Goal: Transaction & Acquisition: Purchase product/service

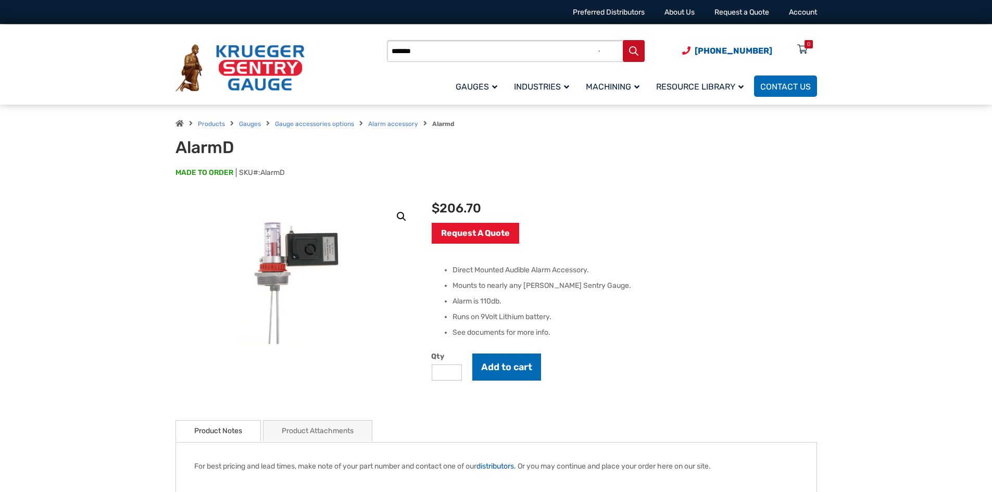
type input "*******"
click at [623, 40] on button "Search" at bounding box center [634, 51] width 22 height 22
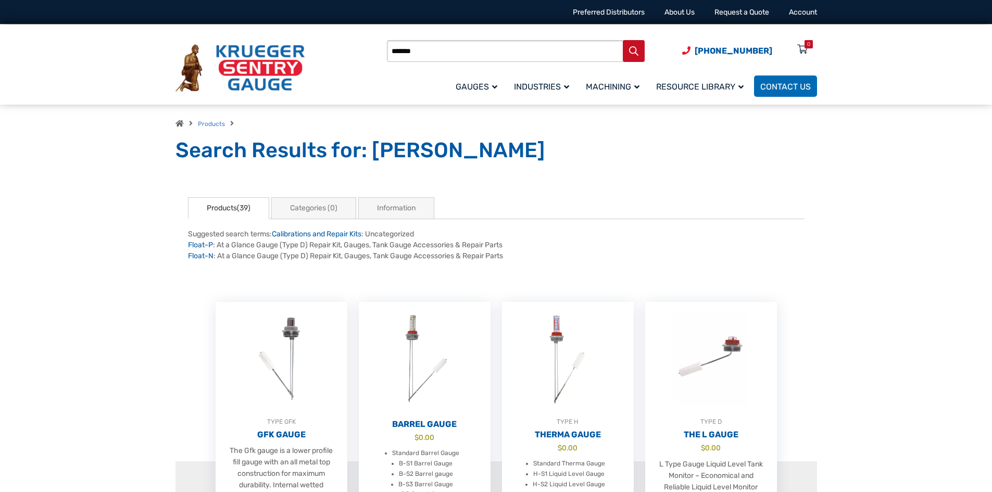
click at [441, 54] on input "*******" at bounding box center [516, 51] width 258 height 22
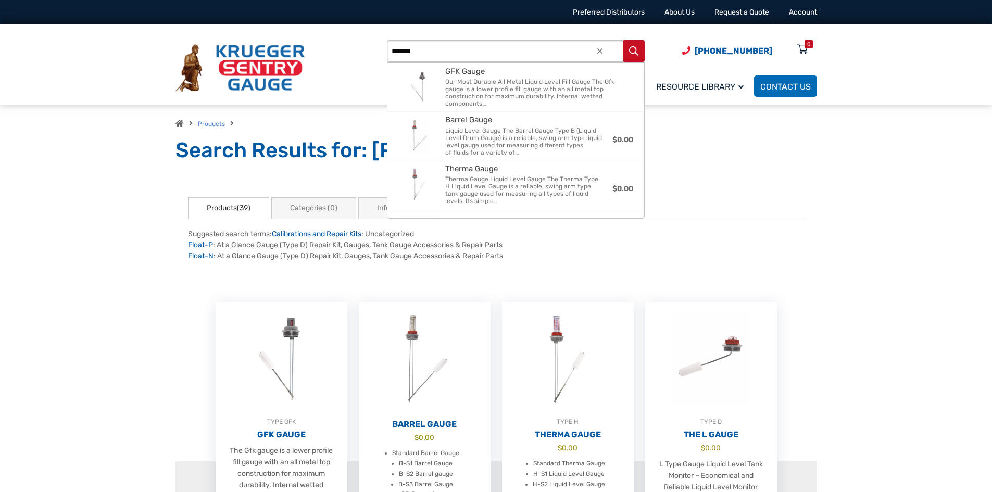
drag, startPoint x: 440, startPoint y: 51, endPoint x: 396, endPoint y: 56, distance: 44.5
click at [396, 56] on input "*******" at bounding box center [516, 51] width 258 height 22
paste input "******"
type input "*"
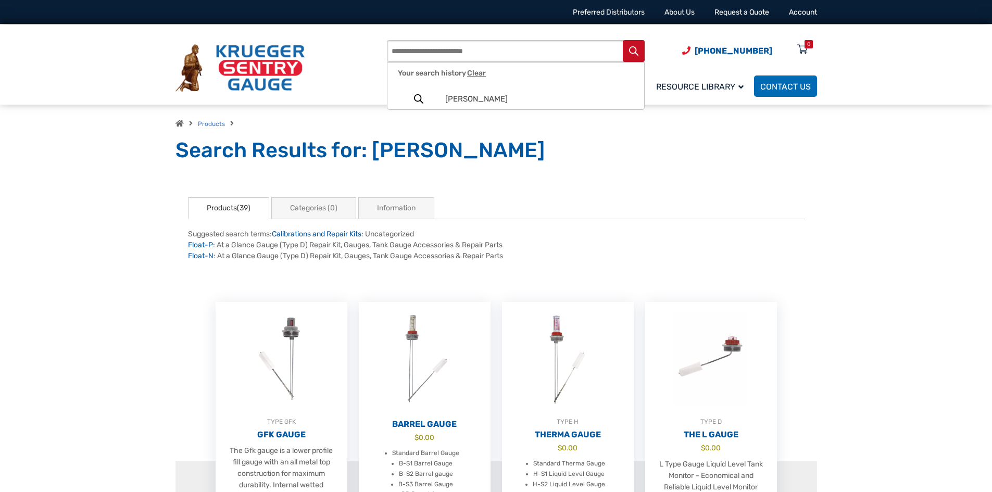
paste input "**********"
type input "**********"
click at [623, 40] on button "Search" at bounding box center [634, 51] width 22 height 22
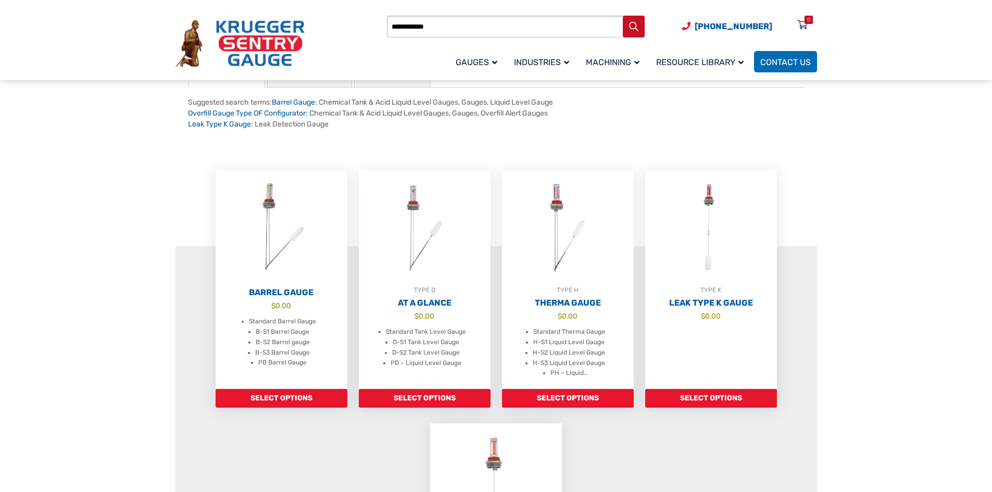
scroll to position [156, 0]
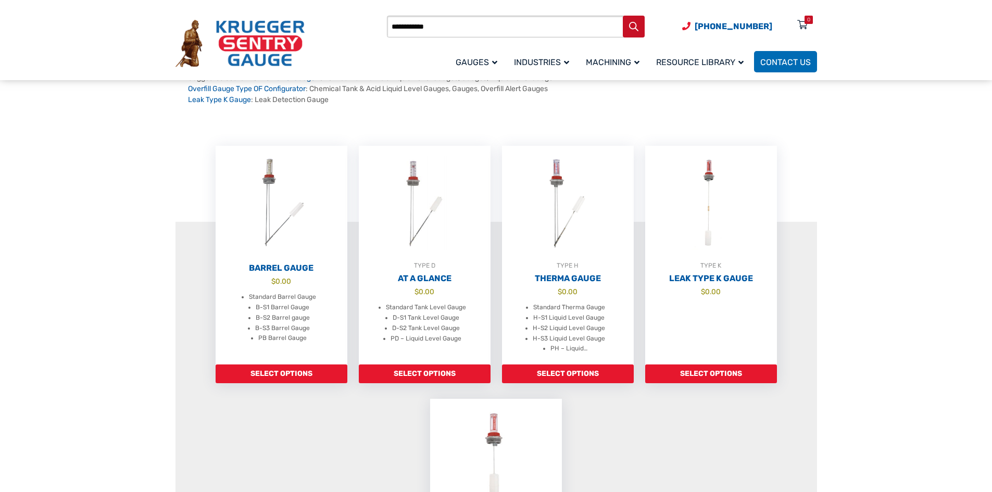
click at [142, 289] on section "Products(5) Suggested search terms: Barrel Gauge : Chemical Tank & Acid Liquid …" at bounding box center [496, 355] width 992 height 671
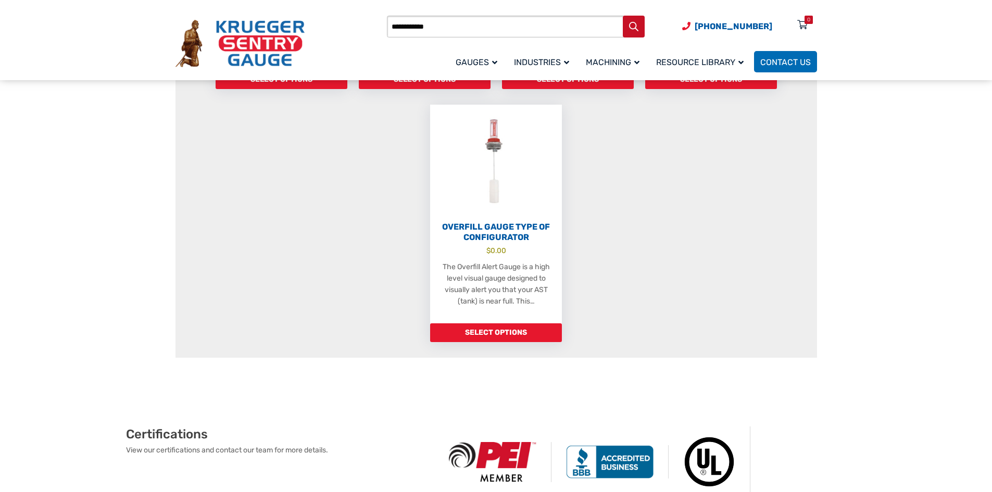
scroll to position [242, 0]
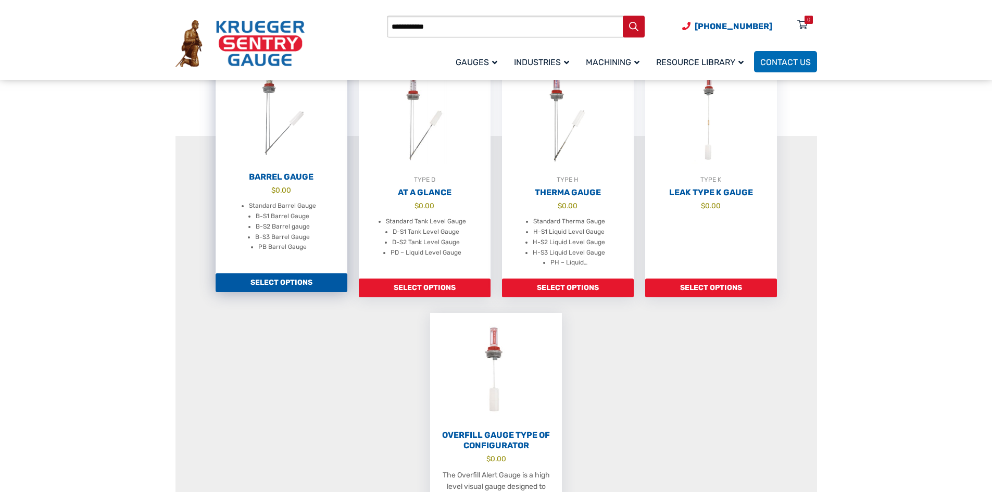
click at [300, 292] on link "Select options" at bounding box center [282, 282] width 132 height 19
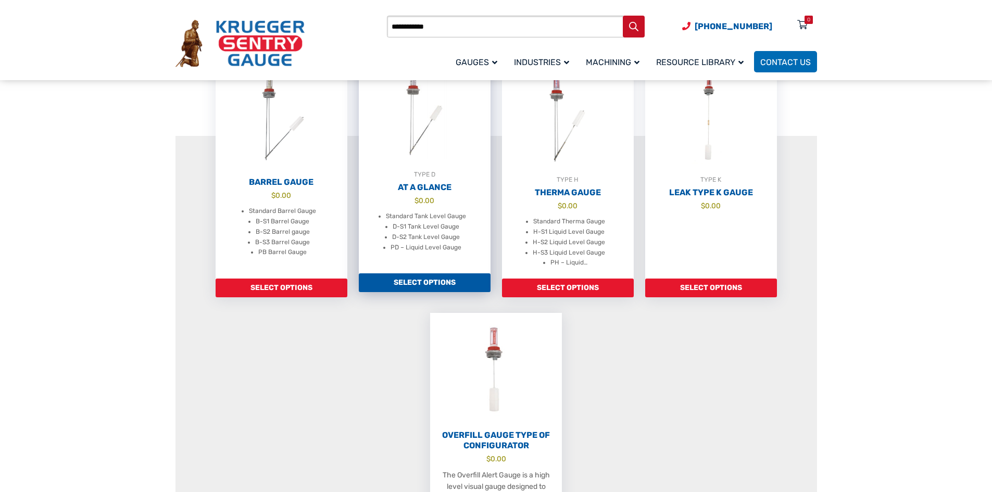
click at [425, 184] on h2 "At A Glance" at bounding box center [425, 187] width 132 height 10
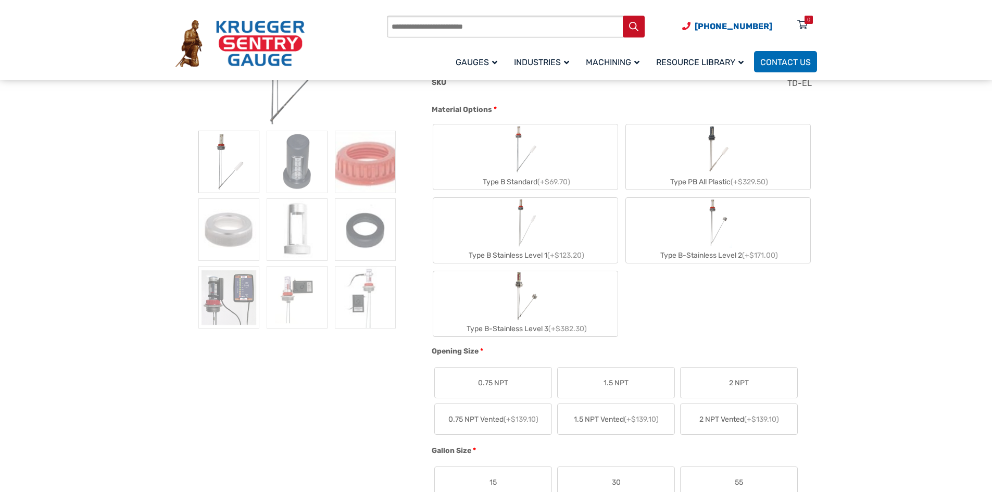
scroll to position [312, 0]
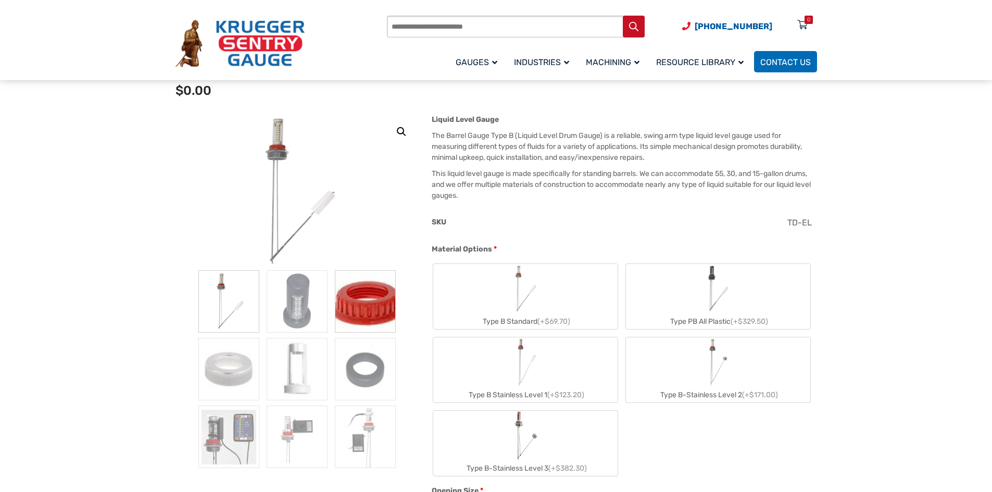
scroll to position [104, 0]
click at [491, 276] on label "Type B Standard (+$69.70)" at bounding box center [525, 295] width 184 height 65
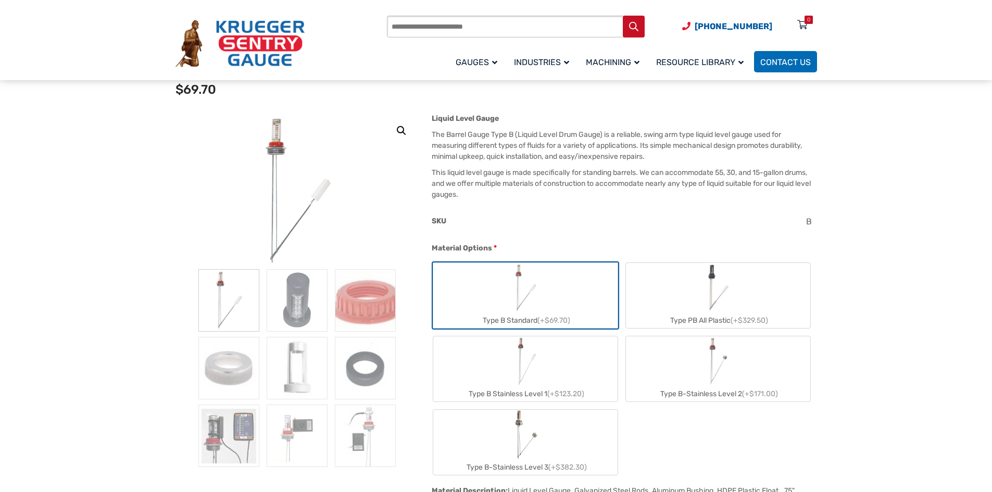
click at [708, 300] on img "Type PB All Plastic" at bounding box center [717, 288] width 29 height 50
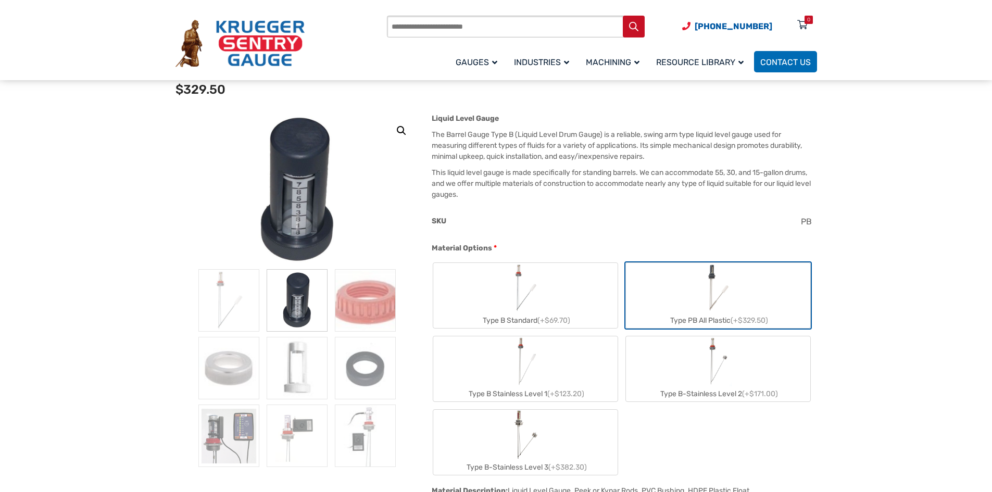
click at [550, 364] on label "Type B Stainless Level 1 (+$123.20)" at bounding box center [525, 368] width 184 height 65
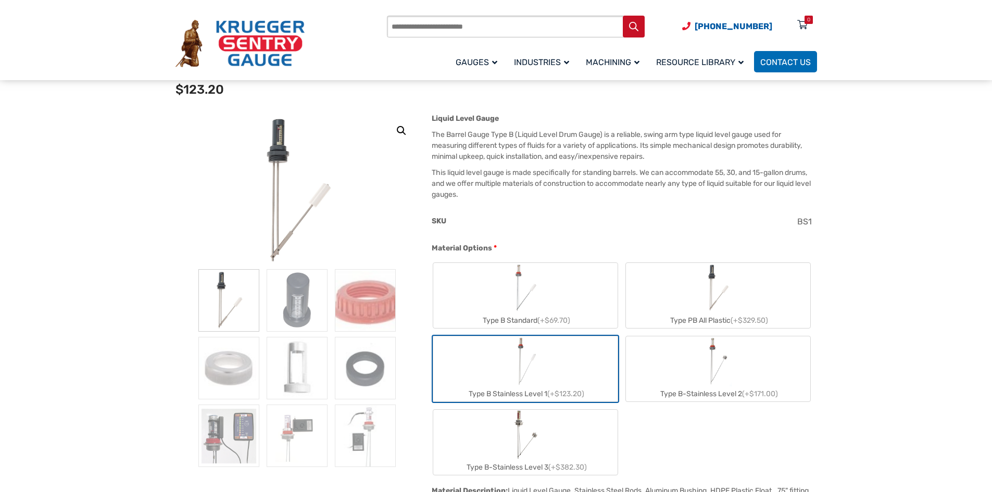
click at [680, 356] on label "Type B-Stainless Level 2 (+$171.00)" at bounding box center [718, 368] width 184 height 65
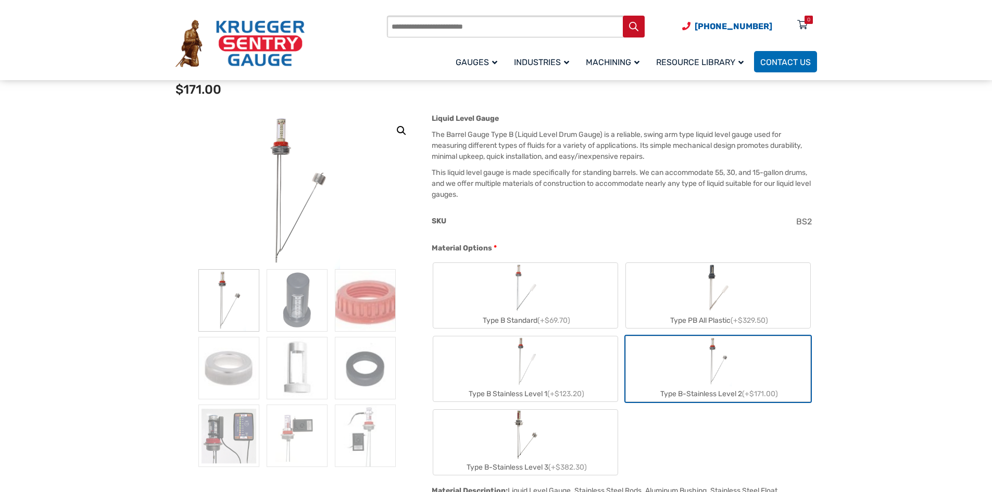
click at [528, 434] on img "Type B-Stainless Level 3" at bounding box center [525, 435] width 24 height 50
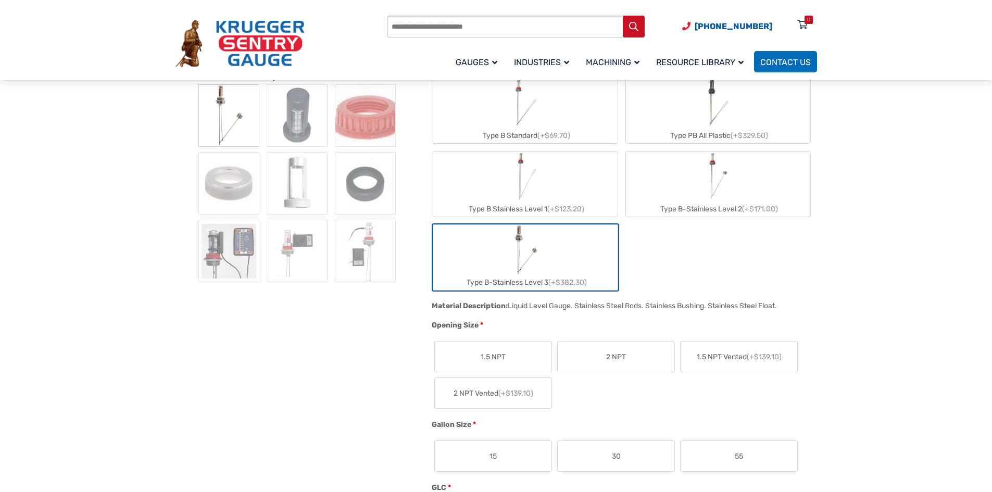
scroll to position [312, 0]
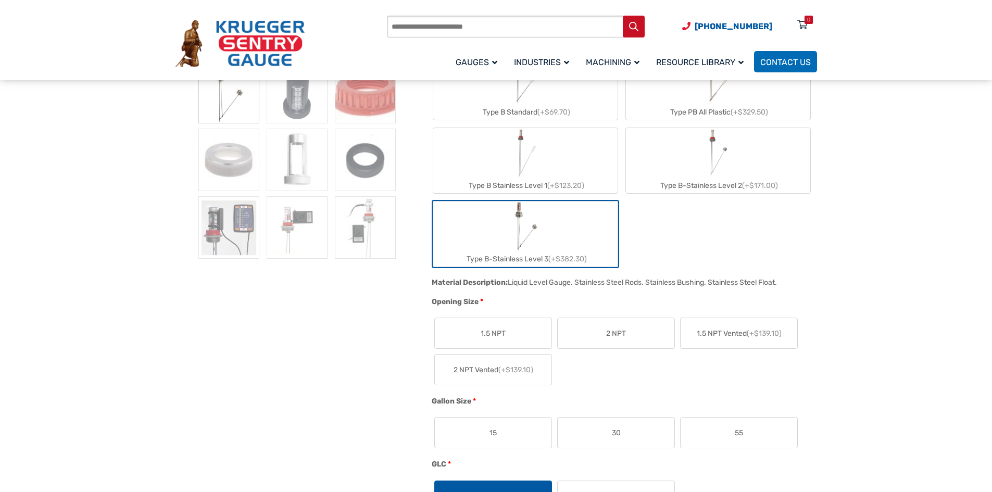
click at [489, 336] on span "1.5 NPT" at bounding box center [493, 333] width 25 height 11
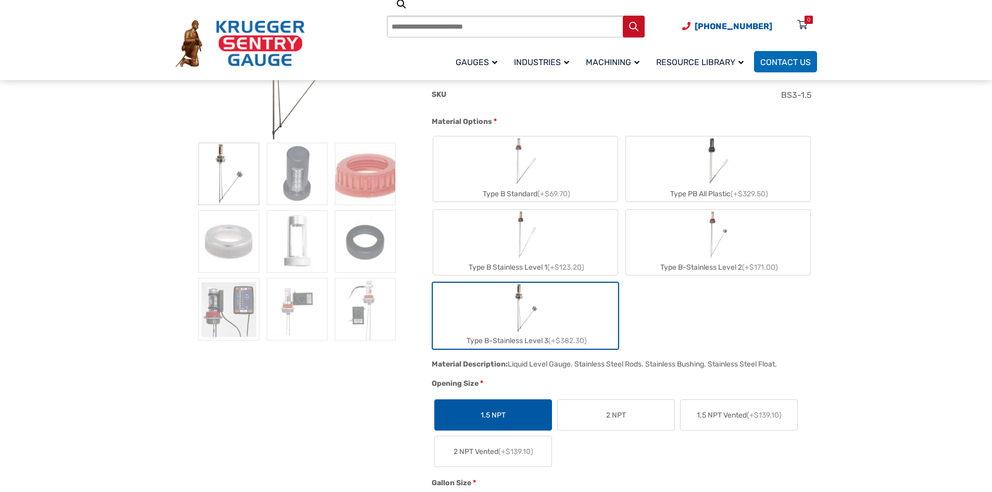
scroll to position [208, 0]
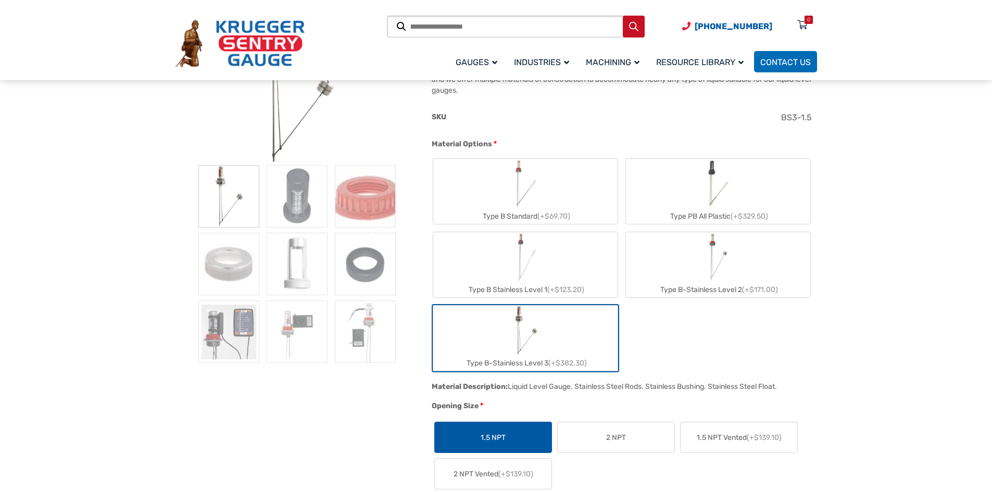
click at [596, 434] on label "2 NPT" at bounding box center [616, 437] width 117 height 30
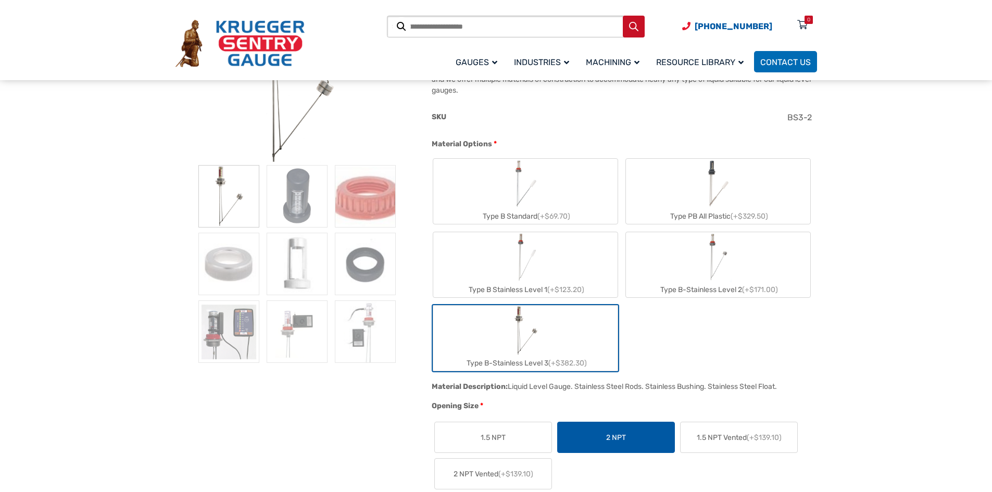
click at [734, 439] on span "1.5 NPT Vented (+$139.10)" at bounding box center [739, 437] width 85 height 11
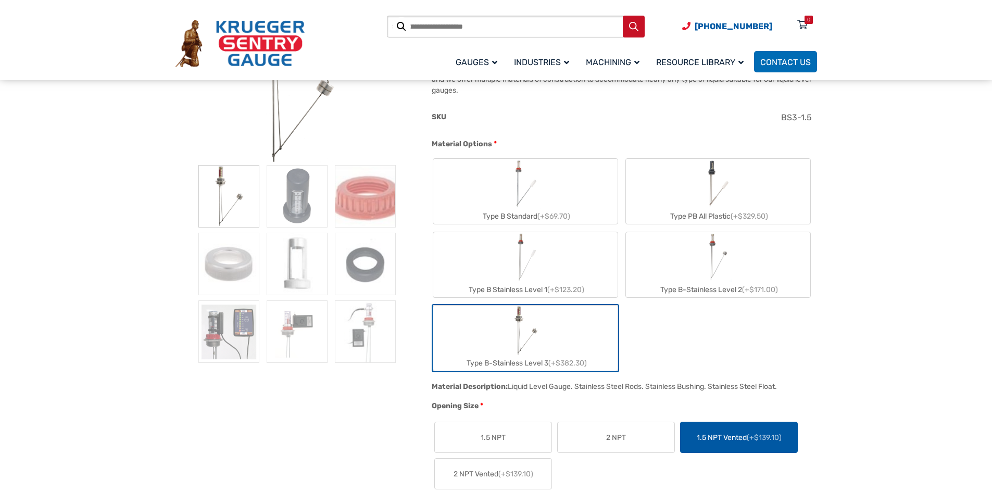
drag, startPoint x: 499, startPoint y: 476, endPoint x: 428, endPoint y: 418, distance: 92.1
click at [498, 476] on span "2 NPT Vented (+$139.10)" at bounding box center [493, 474] width 80 height 11
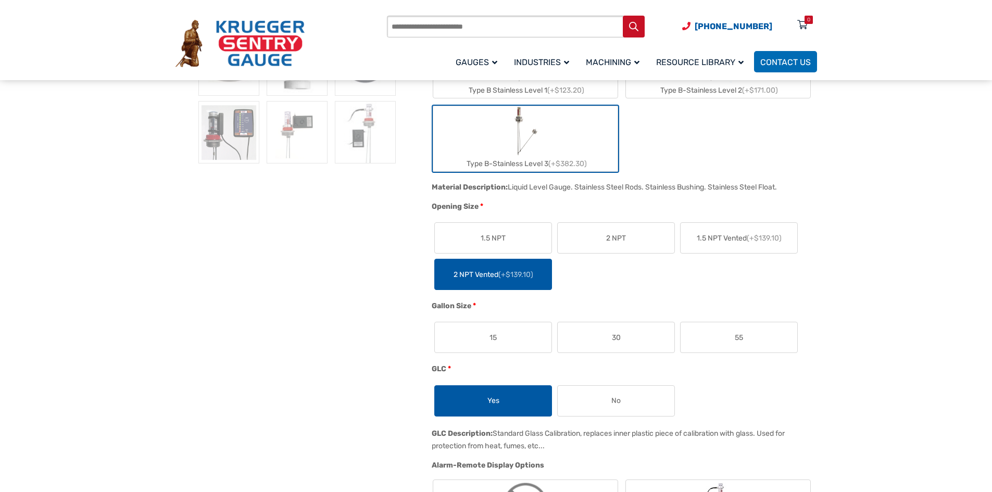
scroll to position [416, 0]
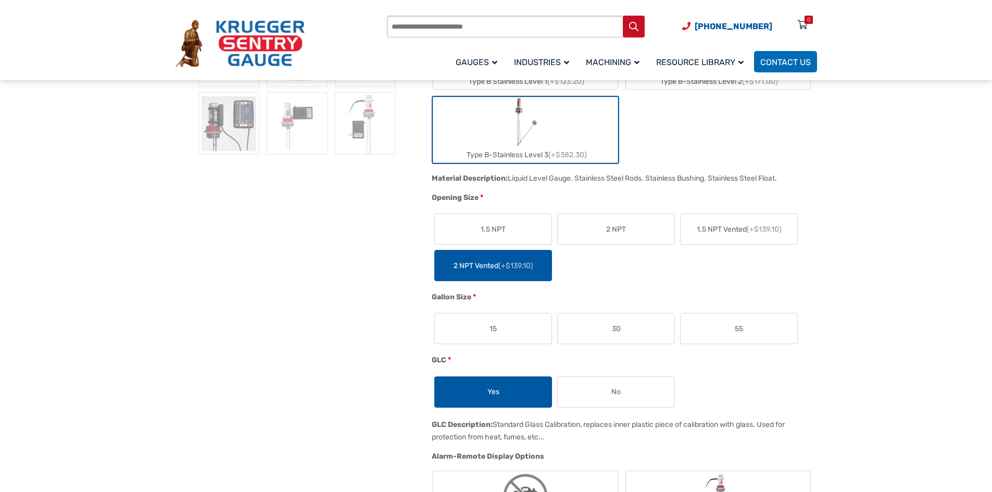
click at [484, 333] on label "15" at bounding box center [493, 328] width 117 height 30
click at [606, 331] on label "30" at bounding box center [616, 328] width 117 height 30
click at [728, 327] on label "55" at bounding box center [738, 328] width 117 height 30
click at [624, 396] on label "No" at bounding box center [616, 392] width 117 height 30
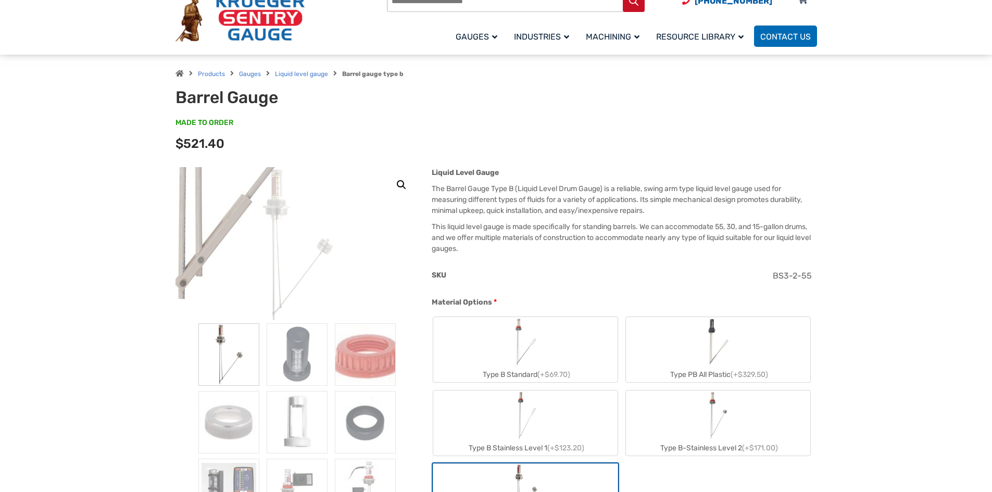
scroll to position [0, 0]
